Goal: Task Accomplishment & Management: Use online tool/utility

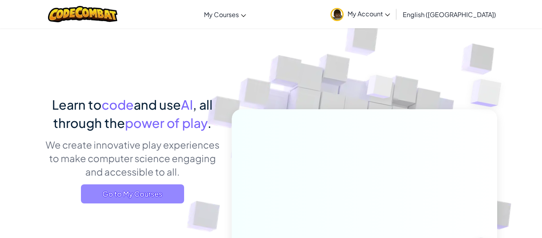
click at [134, 190] on span "Go to My Courses" at bounding box center [132, 193] width 103 height 19
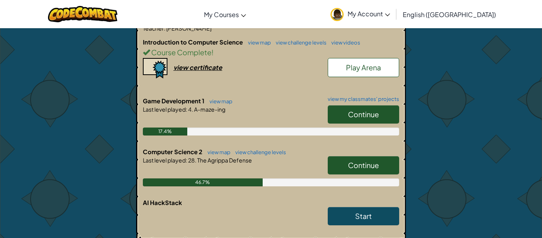
scroll to position [178, 0]
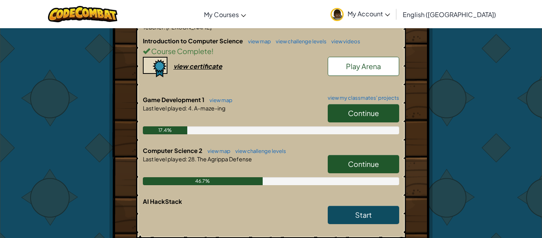
click at [357, 161] on span "Continue" at bounding box center [363, 163] width 31 height 9
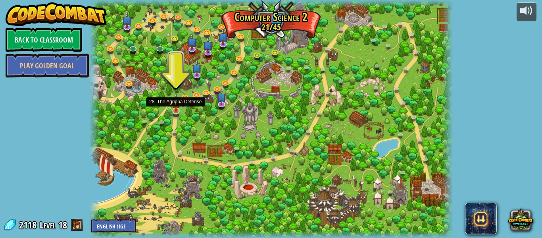
click at [172, 107] on img at bounding box center [176, 101] width 8 height 19
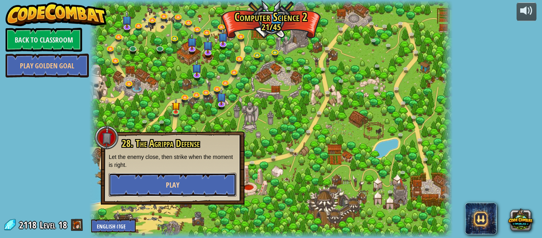
click at [201, 190] on button "Play" at bounding box center [173, 184] width 128 height 24
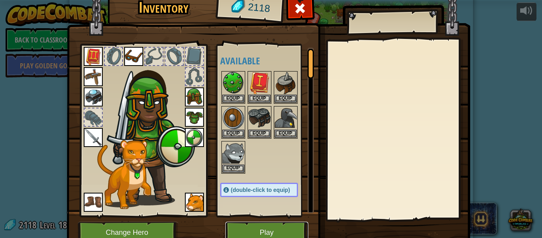
click at [256, 221] on button "Play" at bounding box center [266, 232] width 83 height 22
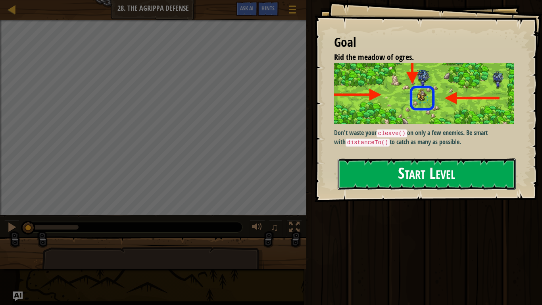
click at [368, 180] on button "Start Level" at bounding box center [426, 173] width 178 height 31
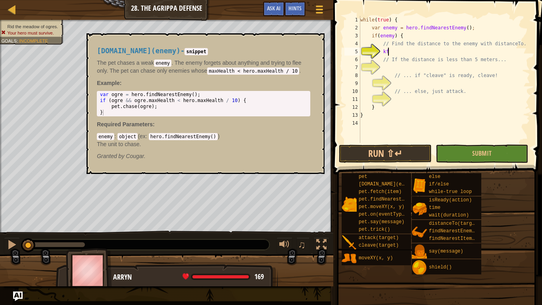
type textarea "k"
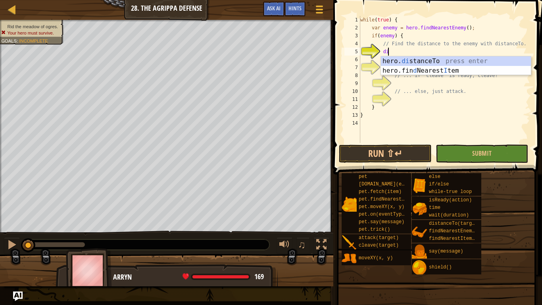
scroll to position [4, 4]
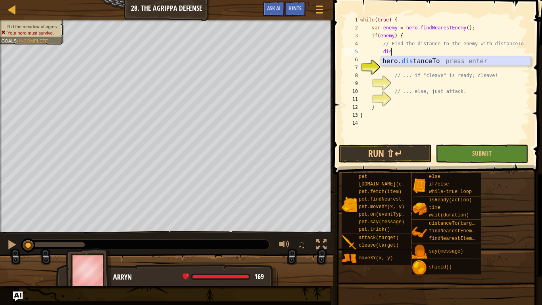
click at [444, 59] on div "hero. dis tanceTo press enter" at bounding box center [456, 70] width 150 height 29
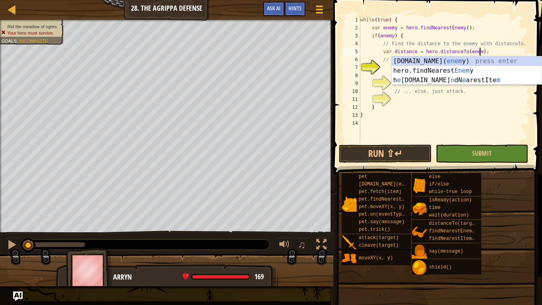
scroll to position [4, 18]
click at [498, 36] on div "while ( true ) { var enemy = hero . findNearestEnemy ( ) ; if ( enemy ) { // Fi…" at bounding box center [443, 87] width 171 height 143
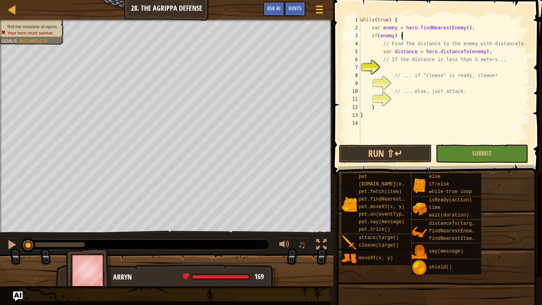
scroll to position [4, 6]
type textarea "var distance = hero.distanceTo(enemy);"
click at [473, 52] on div "while ( true ) { var enemy = hero . findNearestEnemy ( ) ; if ( enemy ) { // Fi…" at bounding box center [443, 87] width 171 height 143
click at [416, 67] on div "while ( true ) { var enemy = hero . findNearestEnemy ( ) ; if ( enemy ) { // Fi…" at bounding box center [443, 87] width 171 height 143
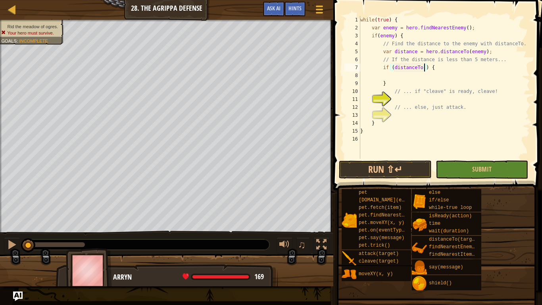
scroll to position [4, 10]
type textarea "if (distanceTo < 5) {"
click at [455, 69] on div "while ( true ) { var enemy = hero . findNearestEnemy ( ) ; if ( enemy ) { // Fi…" at bounding box center [443, 95] width 171 height 159
click at [416, 76] on div "while ( true ) { var enemy = hero . findNearestEnemy ( ) ; if ( enemy ) { // Fi…" at bounding box center [443, 95] width 171 height 159
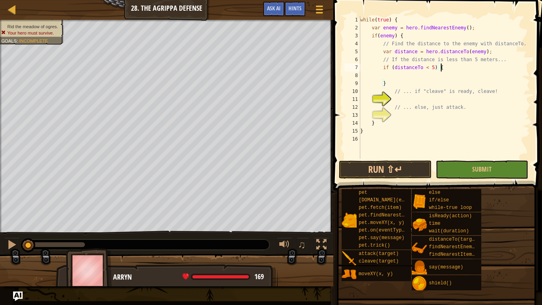
scroll to position [4, 4]
click at [432, 66] on div "while ( true ) { var enemy = hero . findNearestEnemy ( ) ; if ( enemy ) { // Fi…" at bounding box center [443, 95] width 171 height 159
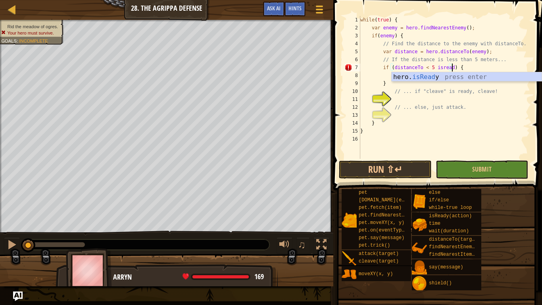
scroll to position [4, 14]
click at [443, 67] on div "while ( true ) { var enemy = hero . findNearestEnemy ( ) ; if ( enemy ) { // Fi…" at bounding box center [443, 95] width 171 height 159
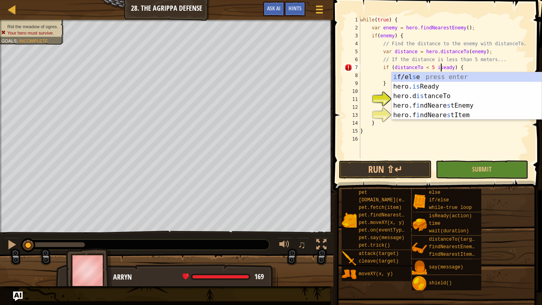
scroll to position [4, 12]
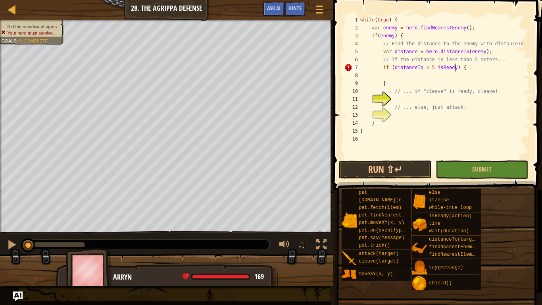
click at [453, 65] on div "while ( true ) { var enemy = hero . findNearestEnemy ( ) ; if ( enemy ) { // Fi…" at bounding box center [443, 95] width 171 height 159
type textarea "if (distanceTo < 5) {"
click at [422, 99] on div "while ( true ) { var enemy = hero . findNearestEnemy ( ) ; if ( enemy ) { // Fi…" at bounding box center [443, 95] width 171 height 159
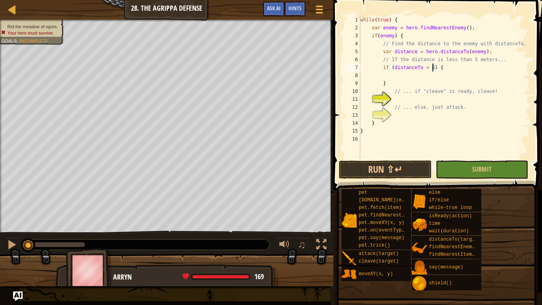
scroll to position [4, 4]
click at [422, 99] on div "while ( true ) { var enemy = hero . findNearestEnemy ( ) ; if ( enemy ) { // Fi…" at bounding box center [443, 95] width 171 height 159
click at [390, 76] on div "while ( true ) { var enemy = hero . findNearestEnemy ( ) ; if ( enemy ) { // Fi…" at bounding box center [443, 95] width 171 height 159
click at [425, 84] on div "hero. isRe ady press enter" at bounding box center [464, 94] width 150 height 29
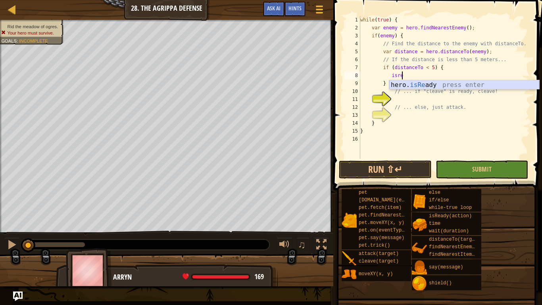
type textarea "var ready = hero.isReady("cleave");"
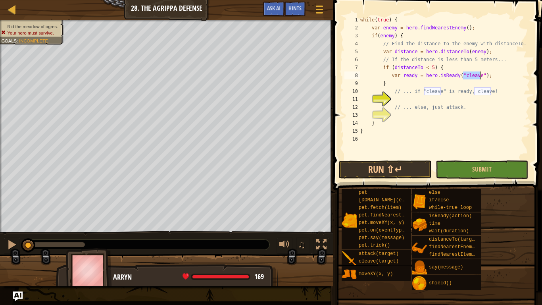
click at [411, 115] on div "while ( true ) { var enemy = hero . findNearestEnemy ( ) ; if ( enemy ) { // Fi…" at bounding box center [443, 95] width 171 height 159
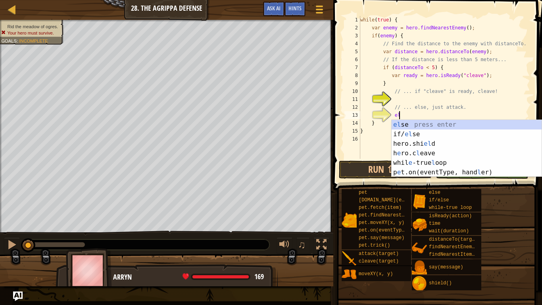
type textarea "else"
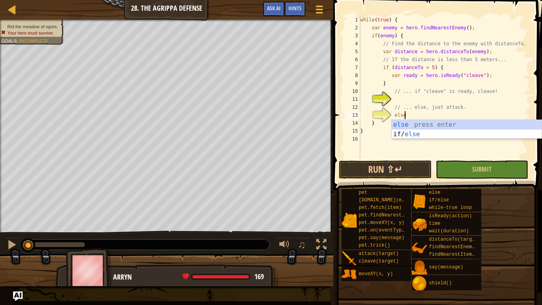
scroll to position [4, 6]
click at [411, 124] on div "else press enter if/ else press enter" at bounding box center [466, 139] width 150 height 38
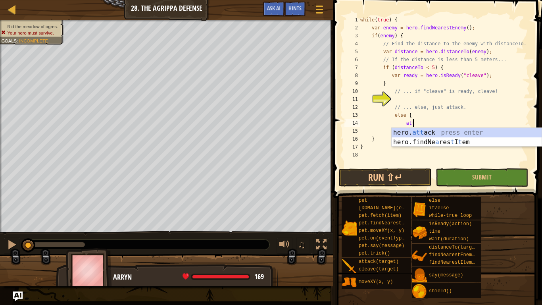
scroll to position [4, 7]
click at [443, 133] on div "hero. att ack press enter hero.findNe a res t I t em press enter" at bounding box center [466, 147] width 150 height 38
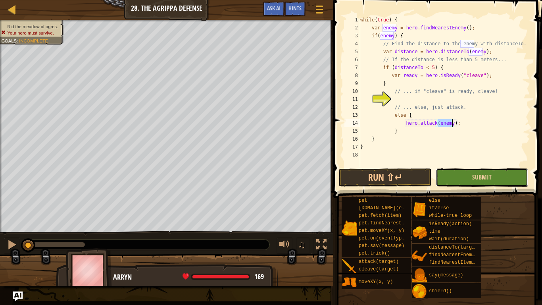
click at [445, 173] on button "Submit" at bounding box center [481, 177] width 92 height 18
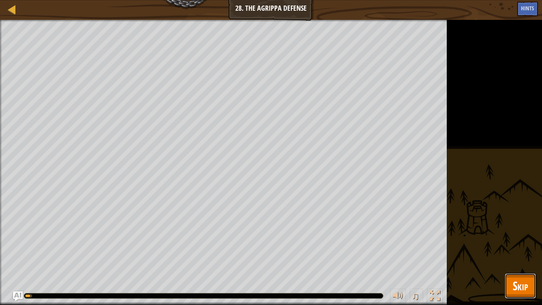
click at [512, 237] on button "Skip" at bounding box center [519, 285] width 31 height 25
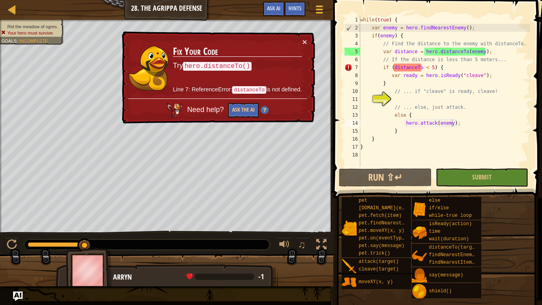
click at [394, 64] on div "while ( true ) { var enemy = hero . findNearestEnemy ( ) ; if ( enemy ) { // Fi…" at bounding box center [443, 99] width 171 height 167
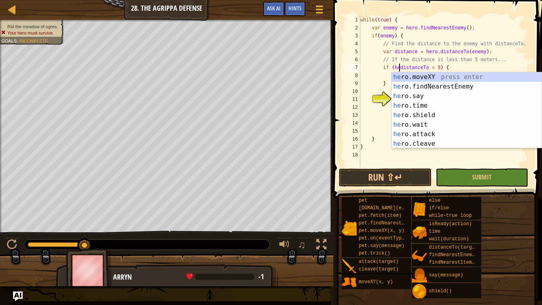
scroll to position [4, 7]
click at [456, 169] on button "Submit" at bounding box center [481, 177] width 92 height 18
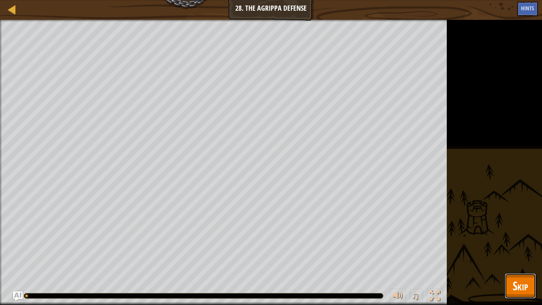
click at [513, 237] on span "Skip" at bounding box center [519, 285] width 15 height 16
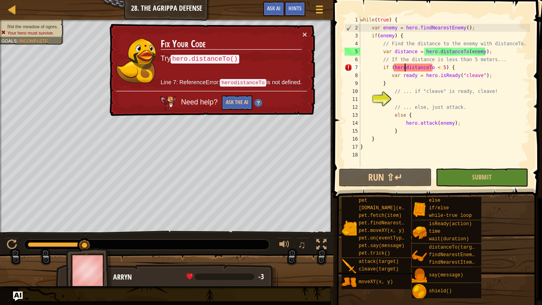
click at [405, 69] on div "while ( true ) { var enemy = hero . findNearestEnemy ( ) ; if ( enemy ) { // Fi…" at bounding box center [443, 99] width 171 height 167
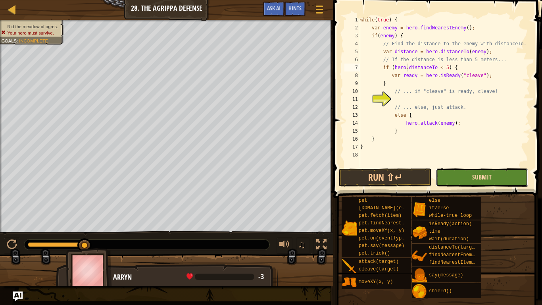
click at [472, 179] on span "Submit" at bounding box center [481, 176] width 19 height 9
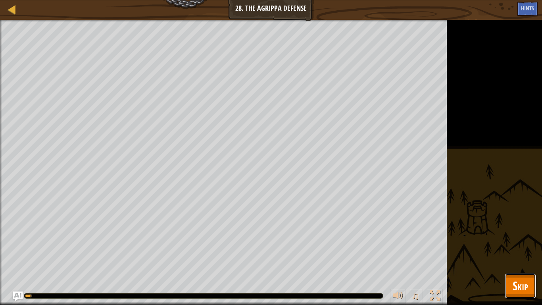
click at [524, 237] on span "Skip" at bounding box center [519, 285] width 15 height 16
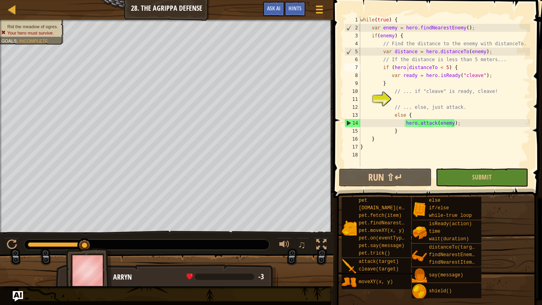
click at [17, 237] on img "Ask AI" at bounding box center [18, 296] width 10 height 10
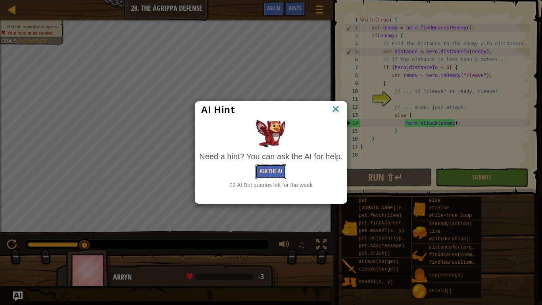
click at [269, 175] on button "Ask the AI" at bounding box center [270, 171] width 31 height 15
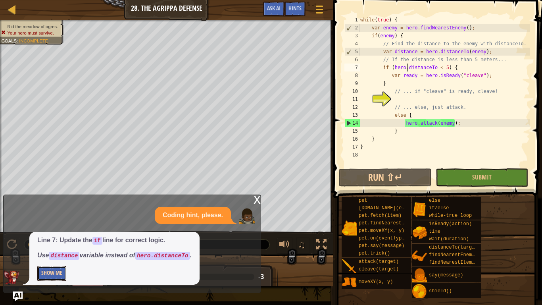
click at [58, 237] on button "Show Me" at bounding box center [51, 273] width 29 height 15
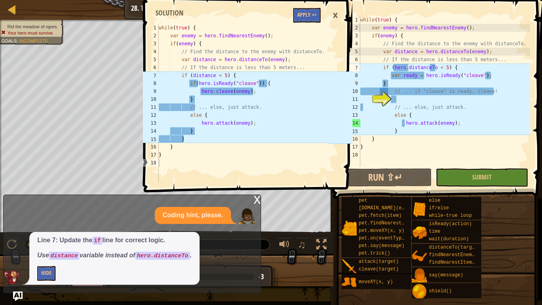
click at [491, 74] on div "while ( true ) { var enemy = hero . findNearestEnemy ( ) ; if ( enemy ) { // Fi…" at bounding box center [443, 99] width 171 height 167
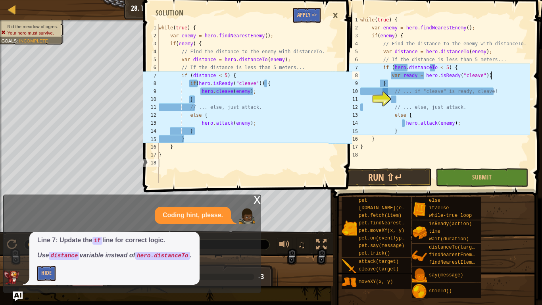
scroll to position [4, 19]
click at [408, 66] on div "while ( true ) { var enemy = hero . findNearestEnemy ( ) ; if ( enemy ) { // Fi…" at bounding box center [443, 99] width 171 height 167
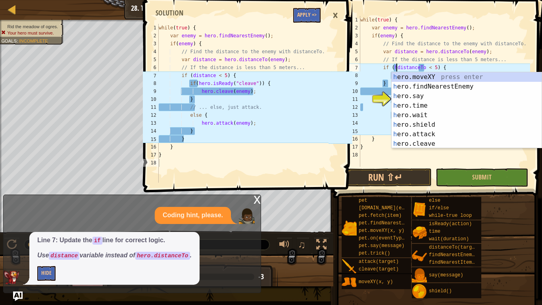
scroll to position [4, 11]
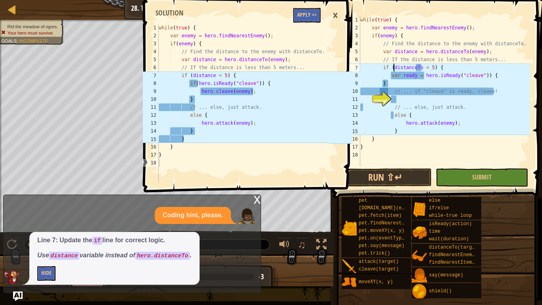
click at [421, 67] on div "while ( true ) { var enemy = hero . findNearestEnemy ( ) ; if ( enemy ) { // Fi…" at bounding box center [443, 99] width 171 height 167
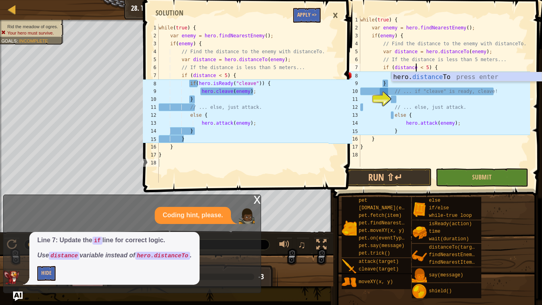
click at [387, 84] on div "while ( true ) { var enemy = hero . findNearestEnemy ( ) ; if ( enemy ) { // Fi…" at bounding box center [443, 99] width 171 height 167
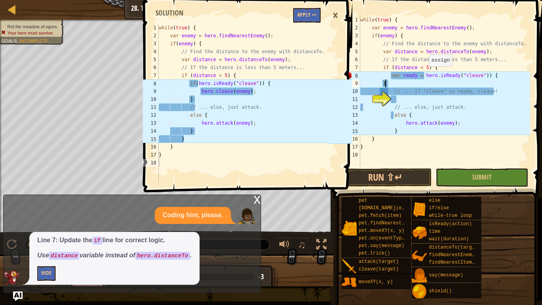
click at [425, 74] on div "while ( true ) { var enemy = hero . findNearestEnemy ( ) ; if ( enemy ) { // Fi…" at bounding box center [443, 99] width 171 height 167
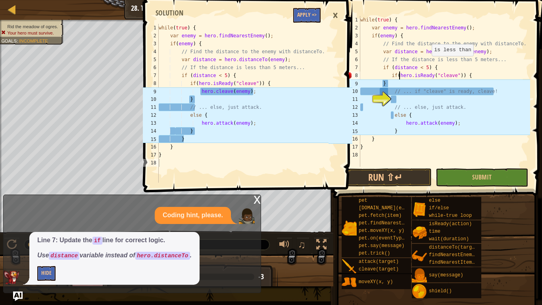
scroll to position [4, 6]
click at [389, 82] on div "while ( true ) { var enemy = hero . findNearestEnemy ( ) ; if ( enemy ) { // Fi…" at bounding box center [443, 99] width 171 height 167
type textarea "}"
click at [378, 83] on div "while ( true ) { var enemy = hero . findNearestEnemy ( ) ; if ( enemy ) { // Fi…" at bounding box center [443, 99] width 171 height 167
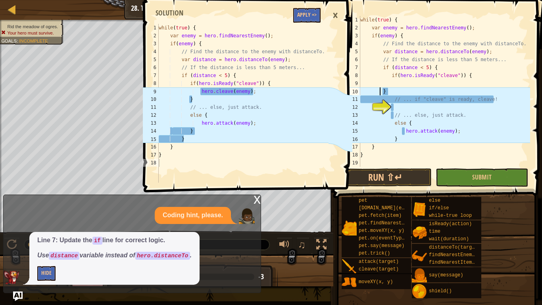
click at [398, 81] on div "while ( true ) { var enemy = hero . findNearestEnemy ( ) ; if ( enemy ) { // Fi…" at bounding box center [443, 99] width 171 height 167
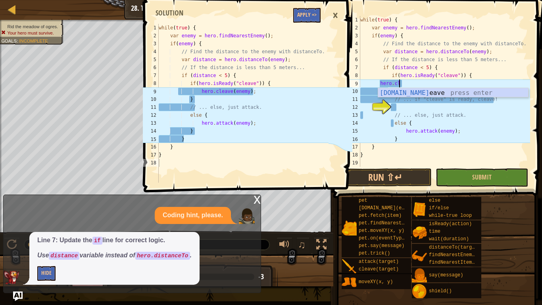
scroll to position [4, 6]
click at [425, 93] on div "hero.cle ave press enter" at bounding box center [453, 102] width 150 height 29
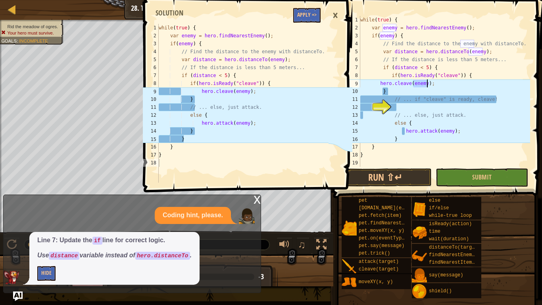
click at [415, 92] on div "while ( true ) { var enemy = hero . findNearestEnemy ( ) ; if ( enemy ) { // Fi…" at bounding box center [443, 99] width 171 height 167
click at [379, 81] on div "while ( true ) { var enemy = hero . findNearestEnemy ( ) ; if ( enemy ) { // Fi…" at bounding box center [443, 99] width 171 height 167
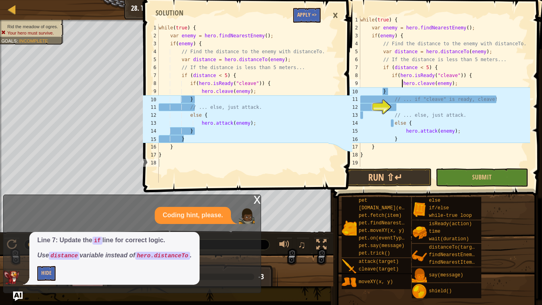
click at [380, 92] on div "while ( true ) { var enemy = hero . findNearestEnemy ( ) ; if ( enemy ) { // Fi…" at bounding box center [443, 99] width 171 height 167
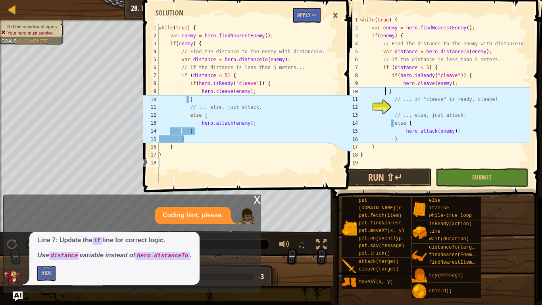
type textarea "}"
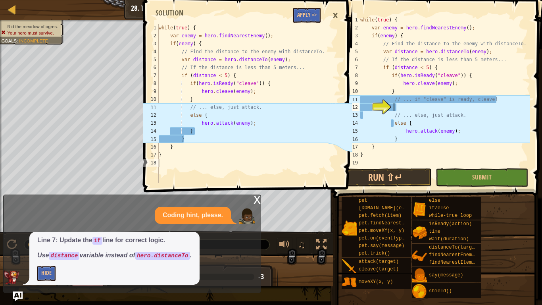
click at [422, 107] on div "while ( true ) { var enemy = hero . findNearestEnemy ( ) ; if ( enemy ) { // Fi…" at bounding box center [443, 99] width 171 height 167
drag, startPoint x: 464, startPoint y: 108, endPoint x: 391, endPoint y: 100, distance: 73.5
click at [391, 100] on div "while ( true ) { var enemy = hero . findNearestEnemy ( ) ; if ( enemy ) { // Fi…" at bounding box center [443, 99] width 171 height 167
type textarea "// ... if "cleave" is ready, cleave!"
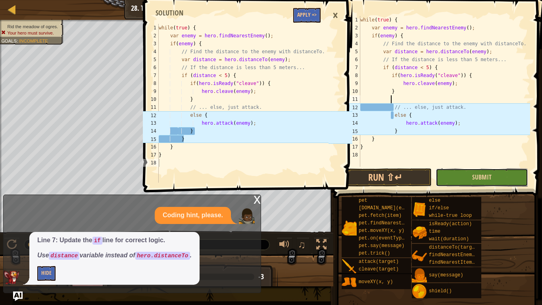
click at [452, 177] on button "Submit" at bounding box center [481, 177] width 92 height 18
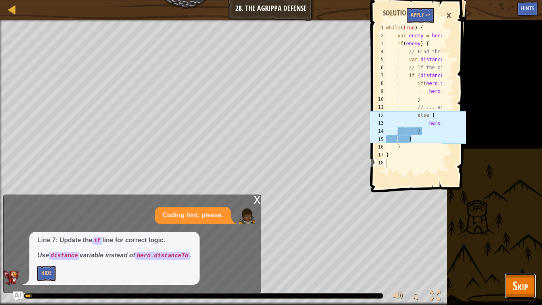
click at [509, 237] on button "Skip" at bounding box center [519, 285] width 31 height 25
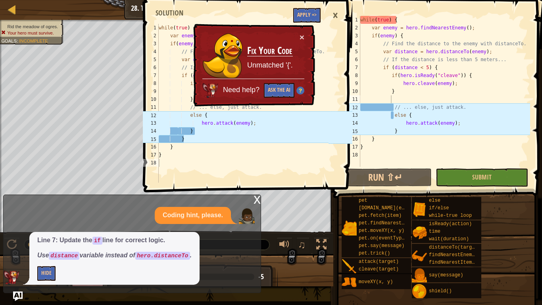
click at [394, 107] on div "while ( true ) { var enemy = hero . findNearestEnemy ( ) ; if ( enemy ) { // Fi…" at bounding box center [443, 99] width 171 height 167
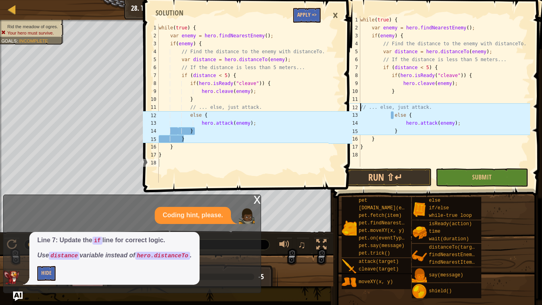
click at [393, 113] on div "while ( true ) { var enemy = hero . findNearestEnemy ( ) ; if ( enemy ) { // Fi…" at bounding box center [443, 99] width 171 height 167
click at [404, 121] on div "while ( true ) { var enemy = hero . findNearestEnemy ( ) ; if ( enemy ) { // Fi…" at bounding box center [443, 99] width 171 height 167
click at [393, 130] on div "while ( true ) { var enemy = hero . findNearestEnemy ( ) ; if ( enemy ) { // Fi…" at bounding box center [443, 99] width 171 height 167
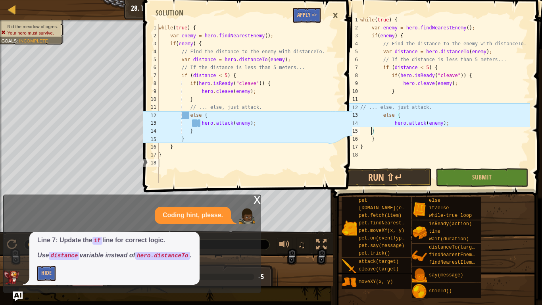
scroll to position [4, 0]
click at [380, 114] on div "while ( true ) { var enemy = hero . findNearestEnemy ( ) ; if ( enemy ) { // Fi…" at bounding box center [443, 99] width 171 height 167
click at [380, 115] on div "while ( true ) { var enemy = hero . findNearestEnemy ( ) ; if ( enemy ) { // Fi…" at bounding box center [443, 99] width 171 height 167
click at [382, 115] on div "while ( true ) { var enemy = hero . findNearestEnemy ( ) ; if ( enemy ) { // Fi…" at bounding box center [443, 99] width 171 height 167
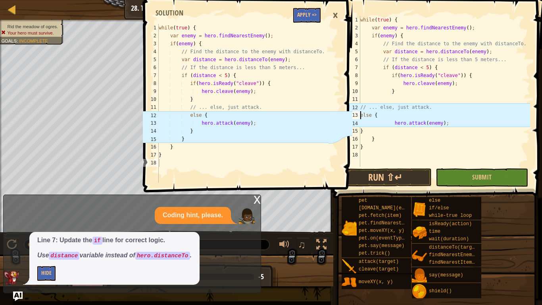
click at [360, 106] on div "while ( true ) { var enemy = hero . findNearestEnemy ( ) ; if ( enemy ) { // Fi…" at bounding box center [443, 99] width 171 height 167
click at [424, 88] on div "while ( true ) { var enemy = hero . findNearestEnemy ( ) ; if ( enemy ) { // Fi…" at bounding box center [443, 99] width 171 height 167
click at [444, 105] on div "while ( true ) { var enemy = hero . findNearestEnemy ( ) ; if ( enemy ) { // Fi…" at bounding box center [443, 99] width 171 height 167
click at [360, 132] on div "15" at bounding box center [352, 131] width 16 height 8
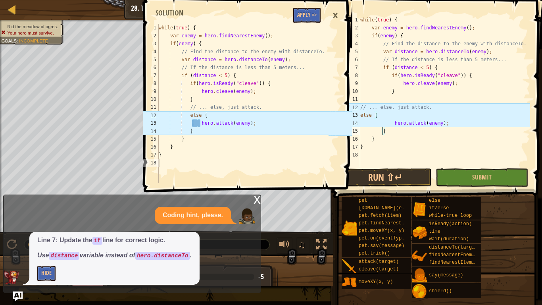
click at [457, 125] on div "while ( true ) { var enemy = hero . findNearestEnemy ( ) ; if ( enemy ) { // Fi…" at bounding box center [443, 99] width 171 height 167
type textarea "hero.attack(enemy);"
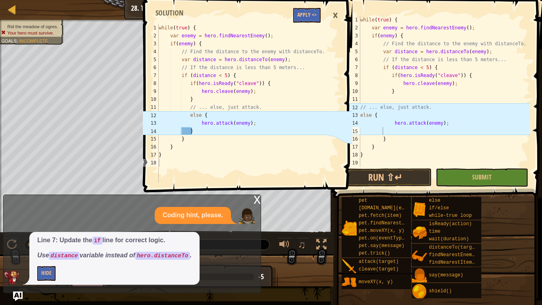
click at [410, 123] on div "while ( true ) { var enemy = hero . findNearestEnemy ( ) ; if ( enemy ) { // Fi…" at bounding box center [443, 99] width 171 height 167
type textarea "hero.attack(enemy);"
click at [403, 131] on div "while ( true ) { var enemy = hero . findNearestEnemy ( ) ; if ( enemy ) { // Fi…" at bounding box center [443, 99] width 171 height 167
type textarea "{"
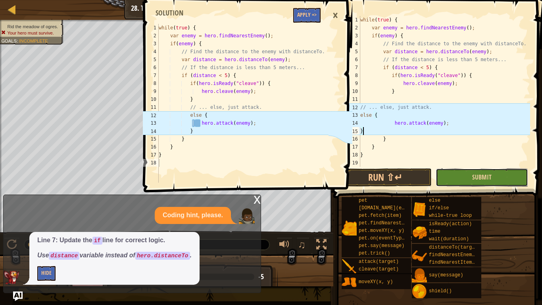
click at [453, 174] on button "Submit" at bounding box center [481, 177] width 92 height 18
type textarea "}"
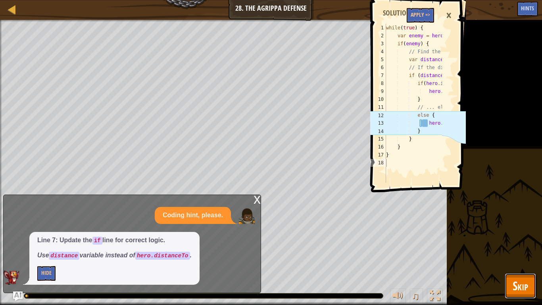
click at [518, 237] on button "Skip" at bounding box center [519, 285] width 31 height 25
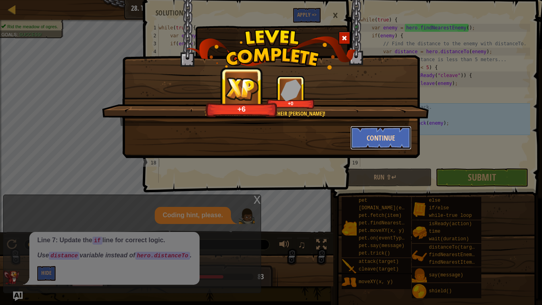
click at [365, 134] on button "Continue" at bounding box center [380, 138] width 61 height 24
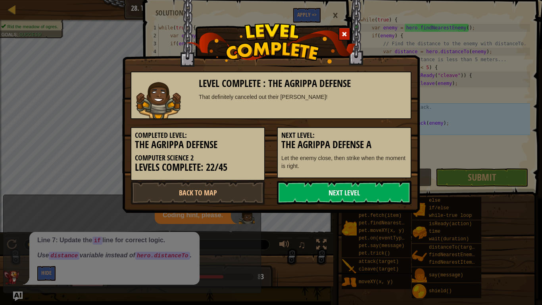
click at [333, 195] on link "Next Level" at bounding box center [344, 192] width 134 height 24
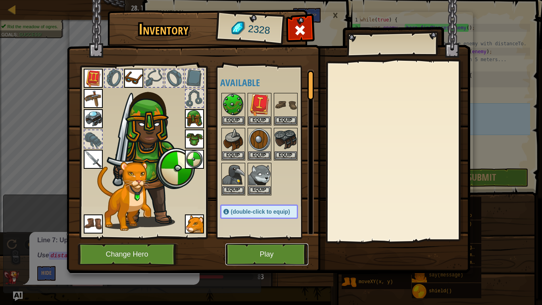
click at [248, 237] on button "Play" at bounding box center [266, 254] width 83 height 22
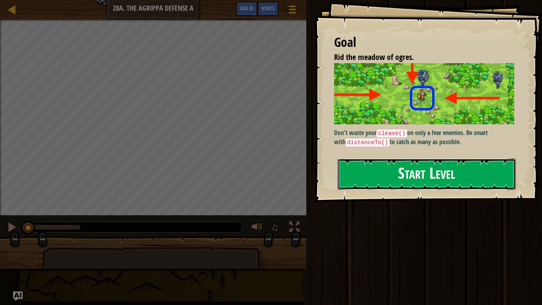
click at [414, 185] on button "Start Level" at bounding box center [426, 173] width 178 height 31
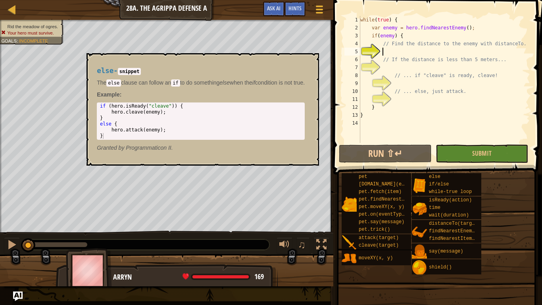
scroll to position [4, 3]
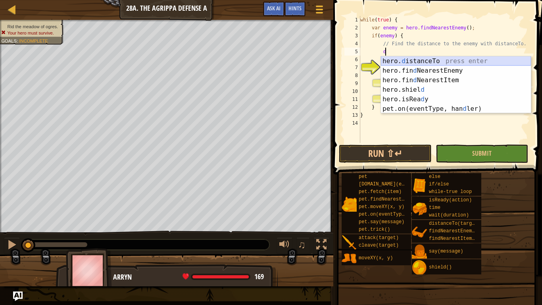
click at [399, 59] on div "hero. d istanceTo press enter hero.fin d NearestEnemy press enter hero.fin d Ne…" at bounding box center [456, 94] width 150 height 76
type textarea "var distance = hero.distanceTo(target);"
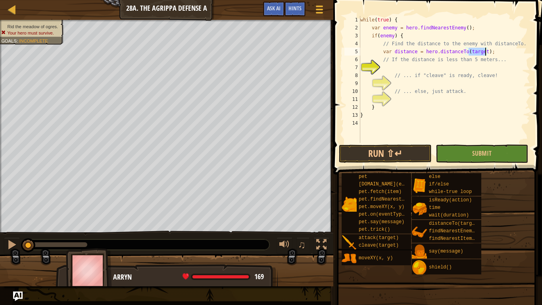
click at [394, 65] on div "while ( true ) { var enemy = hero . findNearestEnemy ( ) ; if ( enemy ) { // Fi…" at bounding box center [443, 87] width 171 height 143
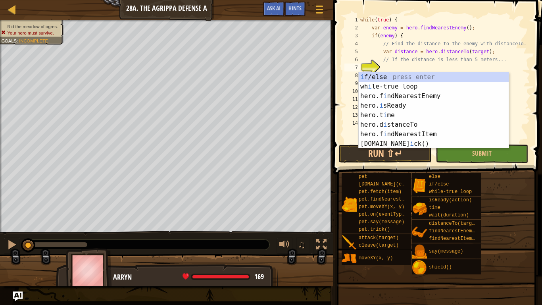
scroll to position [4, 0]
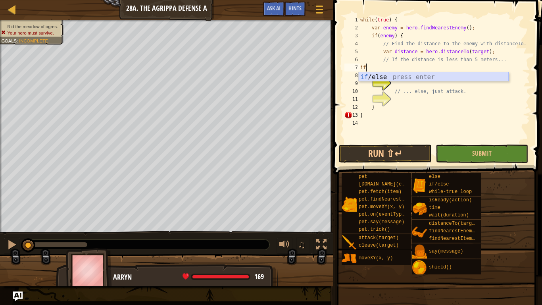
click at [377, 78] on div "if /else press enter" at bounding box center [433, 86] width 150 height 29
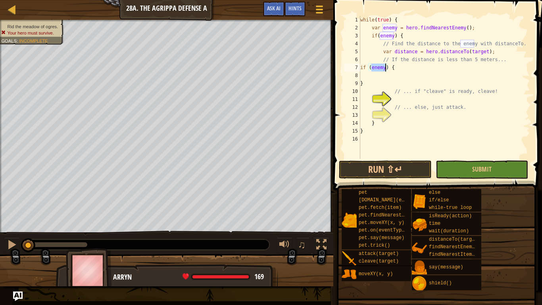
click at [485, 51] on div "while ( true ) { var enemy = hero . findNearestEnemy ( ) ; if ( enemy ) { // Fi…" at bounding box center [443, 95] width 171 height 159
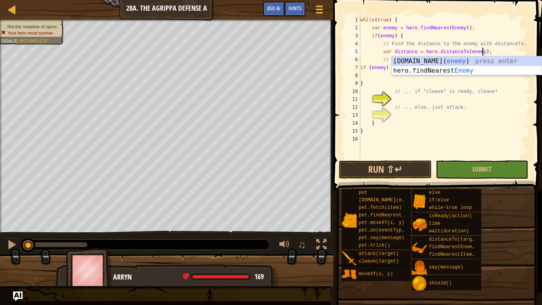
click at [392, 81] on div "while ( true ) { var enemy = hero . findNearestEnemy ( ) ; if ( enemy ) { // Fi…" at bounding box center [443, 95] width 171 height 159
type textarea "}"
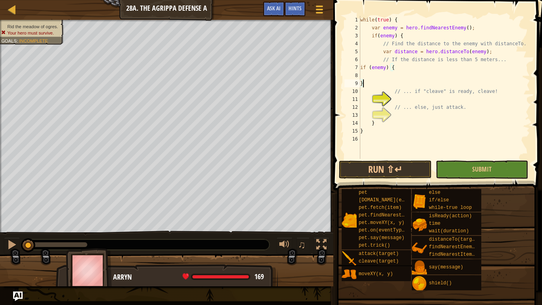
click at [380, 72] on div "while ( true ) { var enemy = hero . findNearestEnemy ( ) ; if ( enemy ) { // Fi…" at bounding box center [443, 95] width 171 height 159
click at [405, 98] on div "while ( true ) { var enemy = hero . findNearestEnemy ( ) ; if ( enemy ) { // Fi…" at bounding box center [443, 95] width 171 height 159
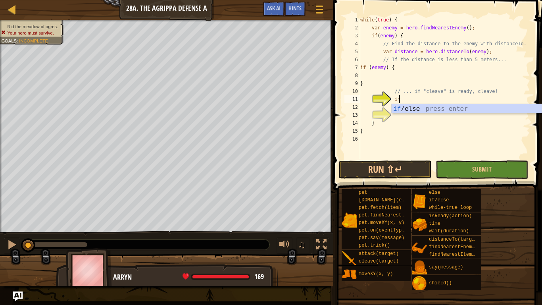
scroll to position [4, 5]
click at [427, 110] on div "if /else press enter" at bounding box center [466, 118] width 150 height 29
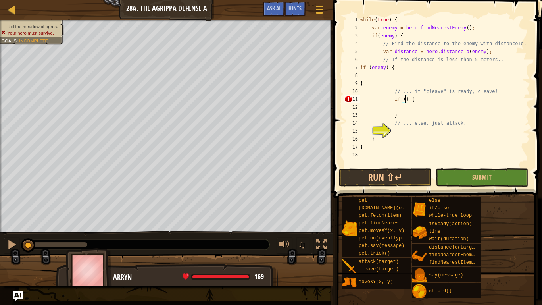
click at [383, 64] on div "while ( true ) { var enemy = hero . findNearestEnemy ( ) ; if ( enemy ) { // Fi…" at bounding box center [443, 99] width 171 height 167
click at [278, 5] on span "Ask AI" at bounding box center [273, 8] width 13 height 8
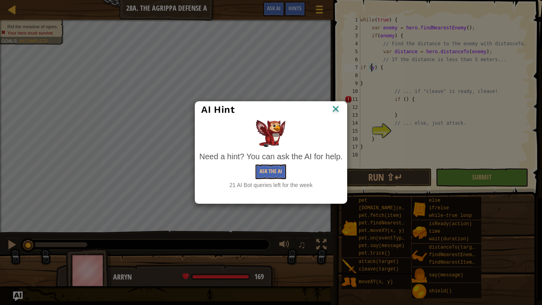
click at [333, 108] on img at bounding box center [335, 109] width 10 height 12
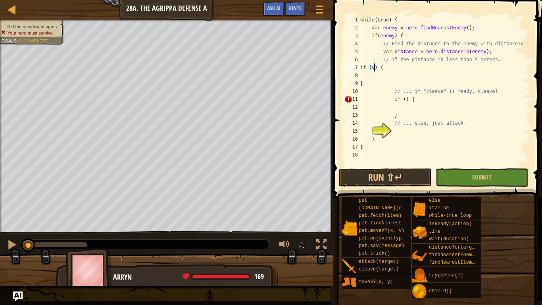
click at [374, 68] on div "while ( true ) { var enemy = hero . findNearestEnemy ( ) ; if ( enemy ) { // Fi…" at bounding box center [443, 99] width 171 height 167
click at [434, 100] on div "while ( true ) { var enemy = hero . findNearestEnemy ( ) ; if ( enemy ) { // Fi…" at bounding box center [443, 99] width 171 height 167
click at [404, 98] on div "while ( true ) { var enemy = hero . findNearestEnemy ( ) ; if ( enemy ) { // Fi…" at bounding box center [443, 99] width 171 height 167
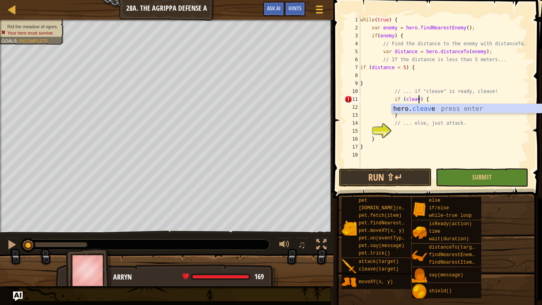
scroll to position [4, 9]
click at [445, 111] on div "hero. cleave press enter" at bounding box center [466, 118] width 150 height 29
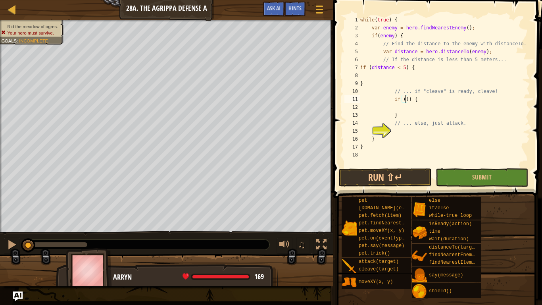
scroll to position [4, 8]
click at [407, 99] on div "while ( true ) { var enemy = hero . findNearestEnemy ( ) ; if ( enemy ) { // Fi…" at bounding box center [443, 99] width 171 height 167
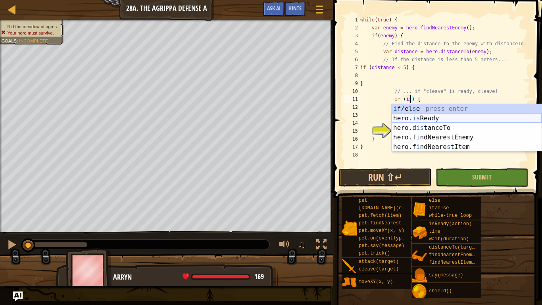
click at [419, 119] on div "i f/el s e press enter hero. is Ready press enter hero.d is tanceTo press enter…" at bounding box center [466, 137] width 150 height 67
type textarea "if (hero.isReady("cleave")) {"
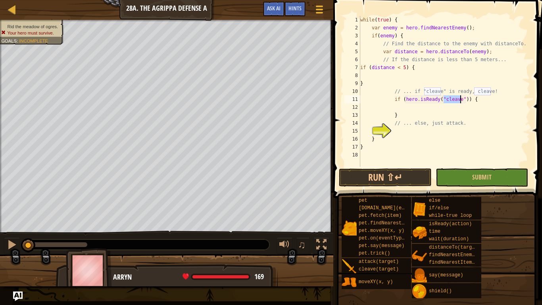
click at [401, 105] on div "while ( true ) { var enemy = hero . findNearestEnemy ( ) ; if ( enemy ) { // Fi…" at bounding box center [443, 99] width 171 height 167
click at [448, 118] on div "while ( true ) { var enemy = hero . findNearestEnemy ( ) ; if ( enemy ) { // Fi…" at bounding box center [443, 99] width 171 height 167
type textarea "}"
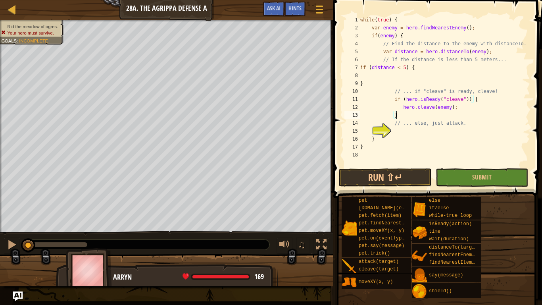
click at [430, 130] on div "while ( true ) { var enemy = hero . findNearestEnemy ( ) ; if ( enemy ) { // Fi…" at bounding box center [443, 99] width 171 height 167
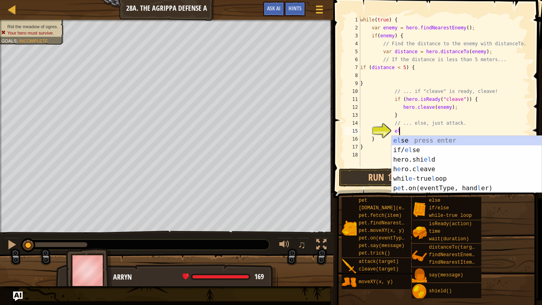
type textarea "else"
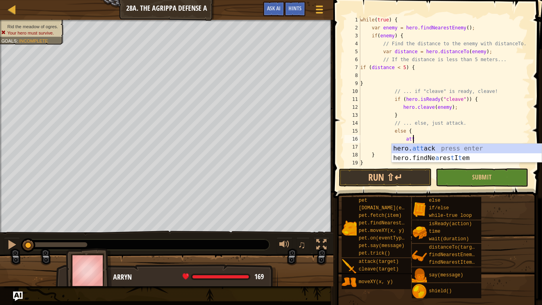
scroll to position [4, 7]
click at [418, 145] on div "hero. att ack press enter hero.findNe a res t I t em press enter" at bounding box center [466, 163] width 150 height 38
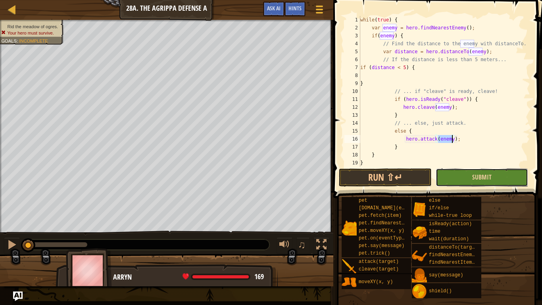
click at [445, 174] on button "Submit" at bounding box center [481, 177] width 92 height 18
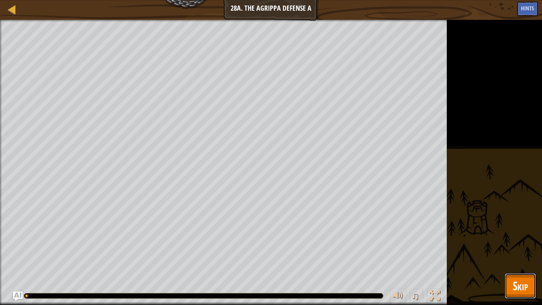
click at [522, 237] on span "Skip" at bounding box center [519, 285] width 15 height 16
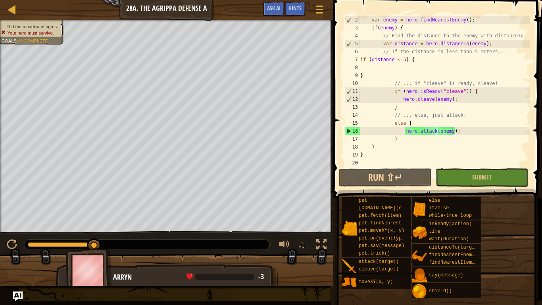
scroll to position [0, 0]
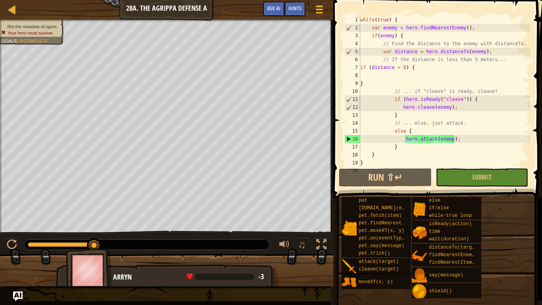
click at [518, 67] on div "while ( true ) { var enemy = hero . findNearestEnemy ( ) ; if ( enemy ) { // Fi…" at bounding box center [443, 99] width 171 height 167
type textarea "if (distance < 5) {"
click at [275, 11] on span "Ask AI" at bounding box center [273, 8] width 13 height 8
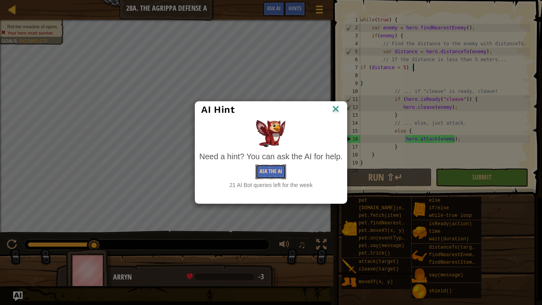
click at [271, 169] on button "Ask the AI" at bounding box center [270, 171] width 31 height 15
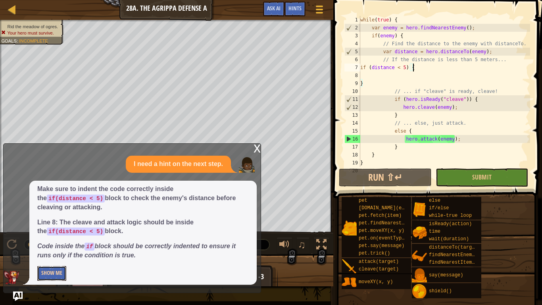
click at [56, 237] on button "Show Me" at bounding box center [51, 273] width 29 height 15
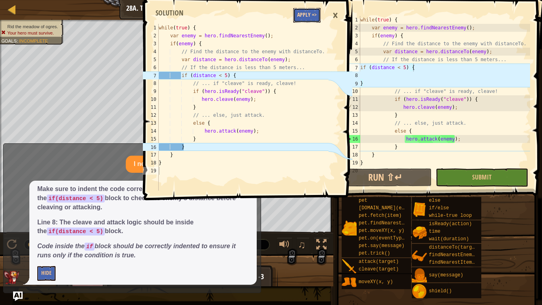
click at [306, 13] on button "Apply =>" at bounding box center [306, 15] width 27 height 15
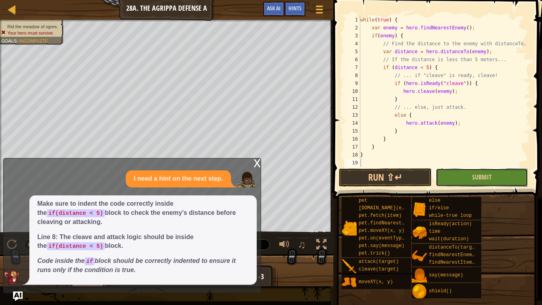
click at [494, 175] on button "Submit" at bounding box center [481, 177] width 92 height 18
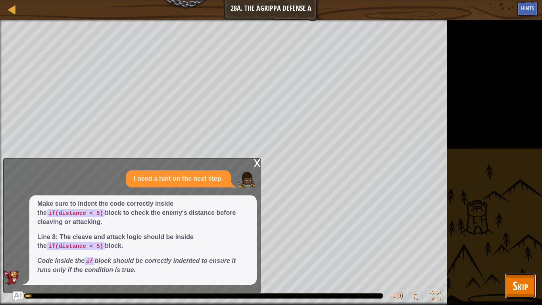
click at [516, 237] on button "Skip" at bounding box center [519, 285] width 31 height 25
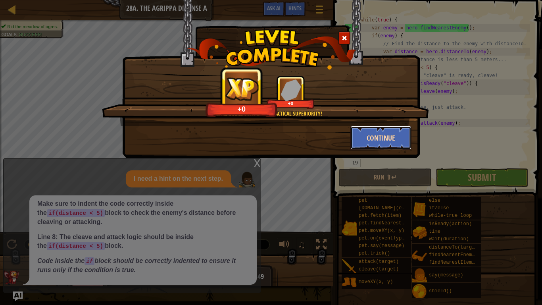
click at [364, 136] on button "Continue" at bounding box center [380, 138] width 61 height 24
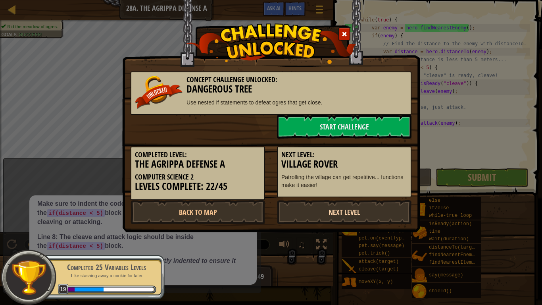
click at [325, 213] on link "Next Level" at bounding box center [344, 212] width 134 height 24
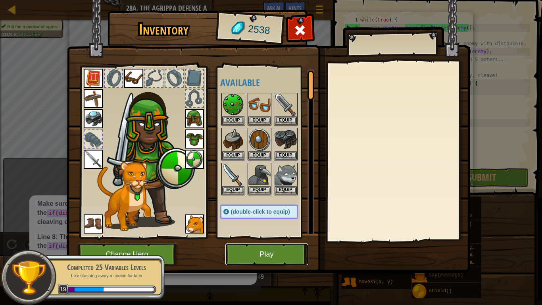
click at [276, 237] on button "Play" at bounding box center [266, 254] width 83 height 22
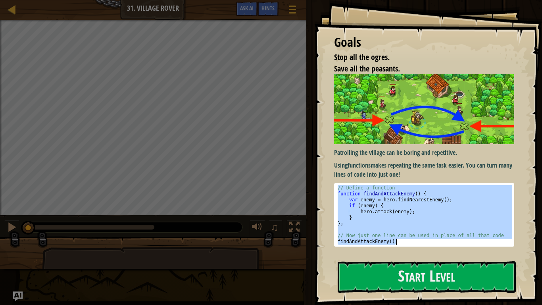
drag, startPoint x: 337, startPoint y: 187, endPoint x: 396, endPoint y: 246, distance: 83.8
click at [396, 237] on pre "// Define a function 1 2 3 4 5 6 7 8 9 10 // Define a function function findAnd…" at bounding box center [424, 214] width 180 height 63
type textarea "// Now just one line can be used in place of all that code findAndAttackEnemy();"
click at [410, 237] on button "Start Level" at bounding box center [426, 276] width 178 height 31
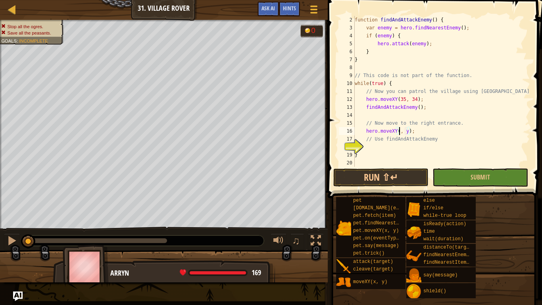
scroll to position [4, 7]
click at [413, 130] on div "function findAndAttackEnemy ( ) { var enemy = hero . findNearestEnemy ( ) ; if …" at bounding box center [441, 99] width 177 height 167
type textarea "hero.moveXY(60, 31);"
click at [397, 147] on div "function findAndAttackEnemy ( ) { var enemy = hero . findNearestEnemy ( ) ; if …" at bounding box center [441, 99] width 177 height 167
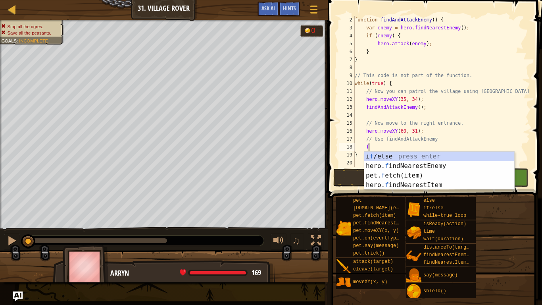
scroll to position [4, 2]
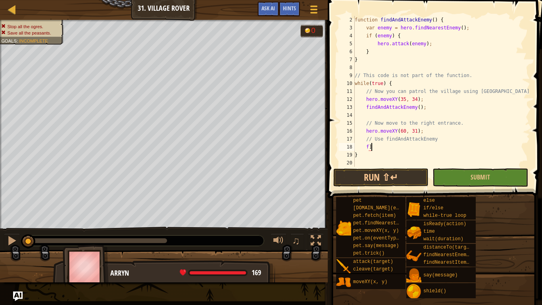
type textarea "f"
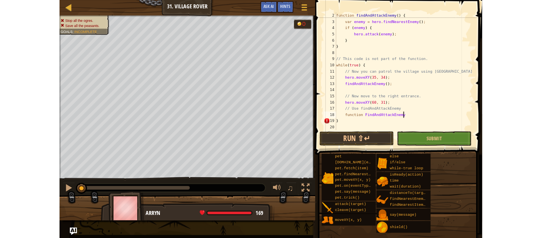
scroll to position [4, 12]
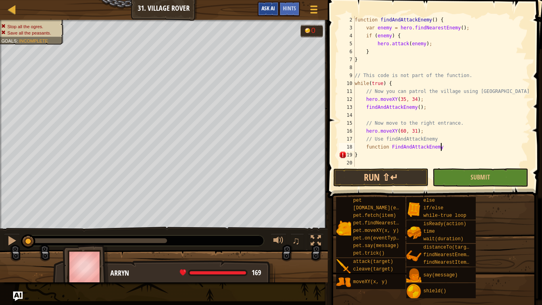
type textarea "function FindAndAttackEnemy"
click at [267, 5] on span "Ask AI" at bounding box center [267, 8] width 13 height 8
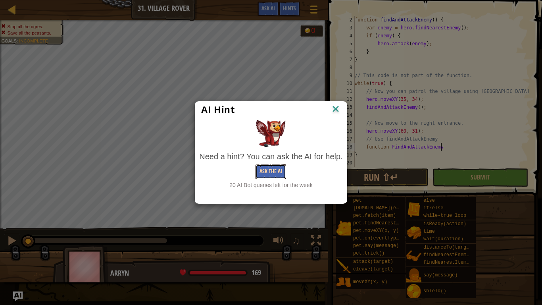
click at [278, 172] on button "Ask the AI" at bounding box center [270, 171] width 31 height 15
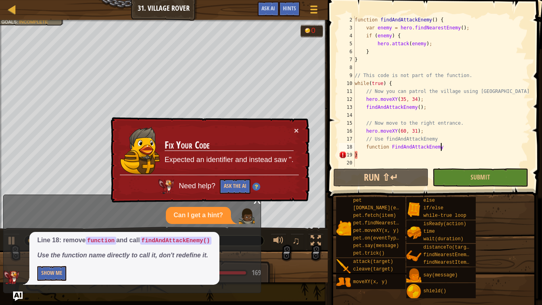
click at [67, 237] on p "Show Me" at bounding box center [124, 273] width 174 height 15
click at [60, 237] on button "Show Me" at bounding box center [51, 273] width 29 height 15
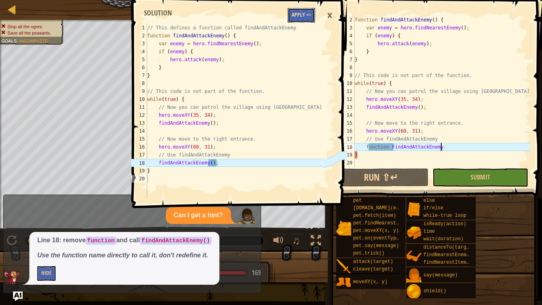
click at [301, 13] on button "Apply =>" at bounding box center [300, 15] width 27 height 15
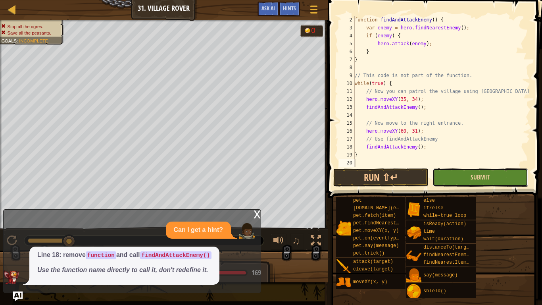
click at [445, 169] on button "Submit" at bounding box center [479, 177] width 95 height 18
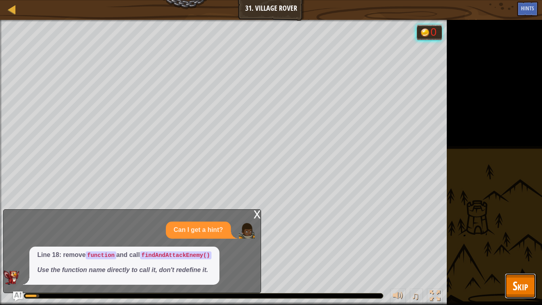
click at [523, 237] on span "Skip" at bounding box center [519, 285] width 15 height 16
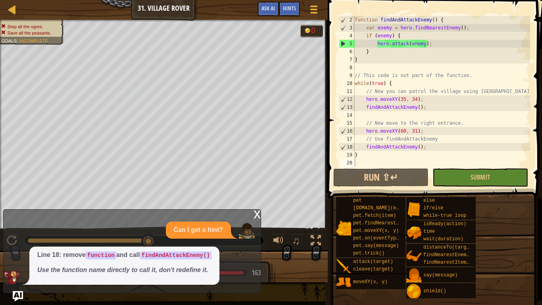
click at [20, 237] on img "Ask AI" at bounding box center [18, 296] width 10 height 10
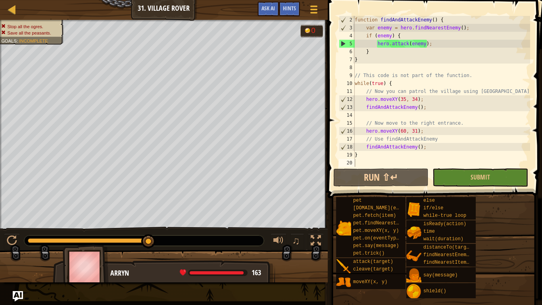
click at [20, 237] on img "Ask AI" at bounding box center [18, 296] width 10 height 10
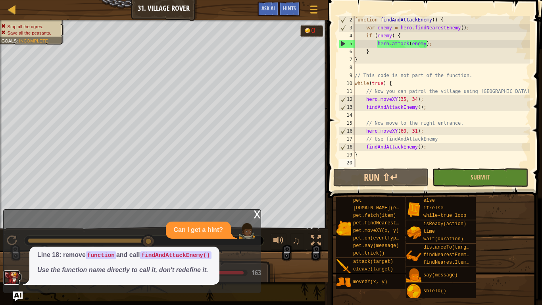
click at [8, 237] on img at bounding box center [12, 277] width 16 height 14
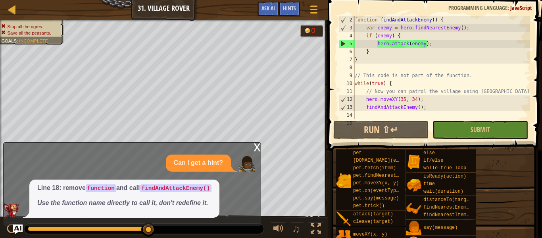
click at [59, 33] on ul "Stop all the ogres. Save all the peasants." at bounding box center [30, 29] width 59 height 13
click at [92, 21] on div at bounding box center [164, 21] width 328 height 2
